Goal: Task Accomplishment & Management: Use online tool/utility

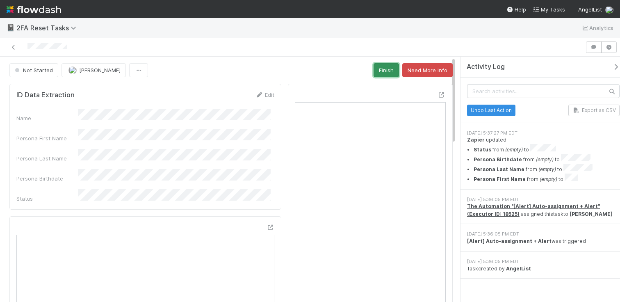
click at [375, 73] on button "Finish" at bounding box center [386, 70] width 25 height 14
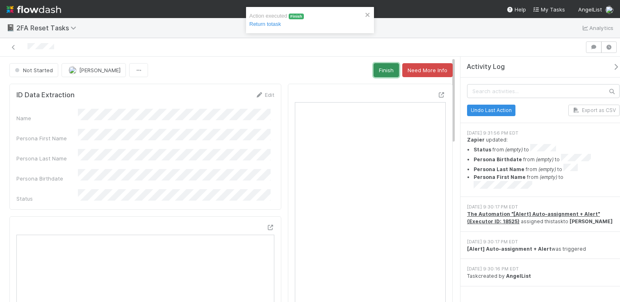
click at [385, 66] on button "Finish" at bounding box center [386, 70] width 25 height 14
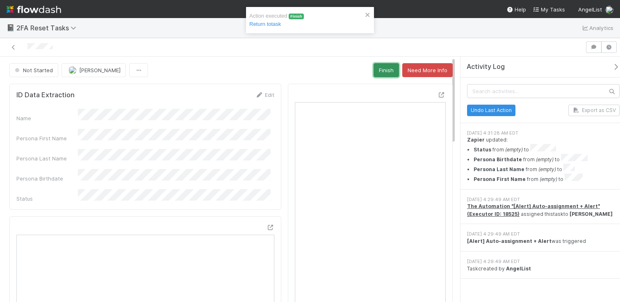
click at [382, 71] on button "Finish" at bounding box center [386, 70] width 25 height 14
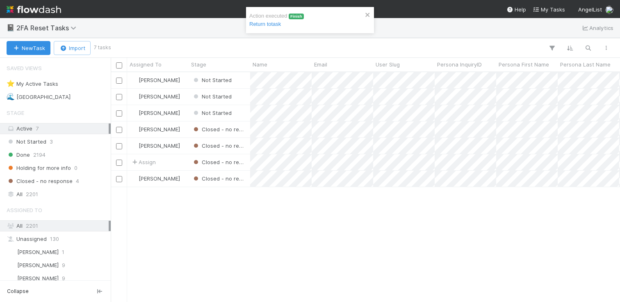
scroll to position [223, 503]
